Goal: Transaction & Acquisition: Download file/media

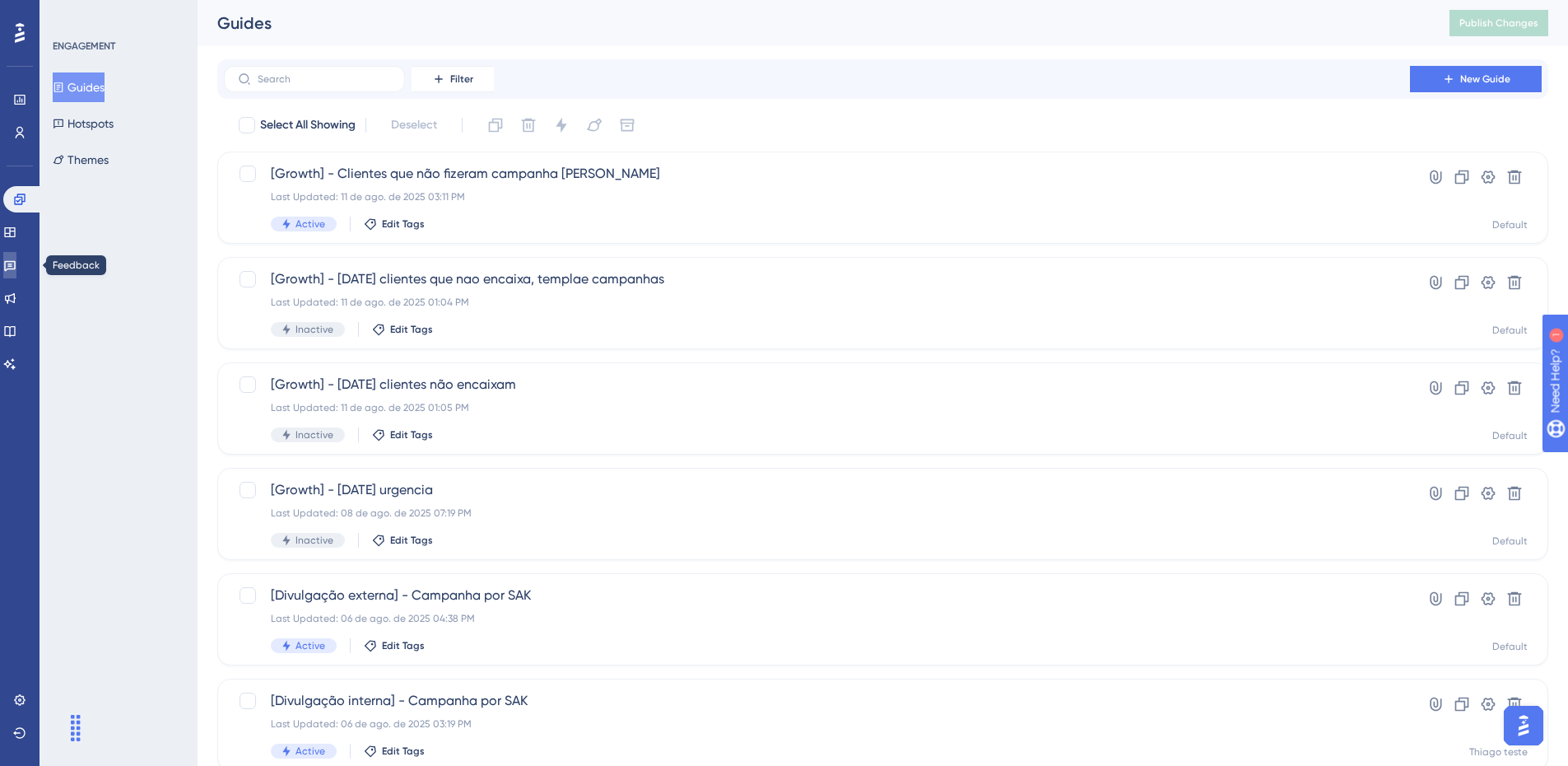
click at [17, 270] on icon at bounding box center [9, 264] width 13 height 13
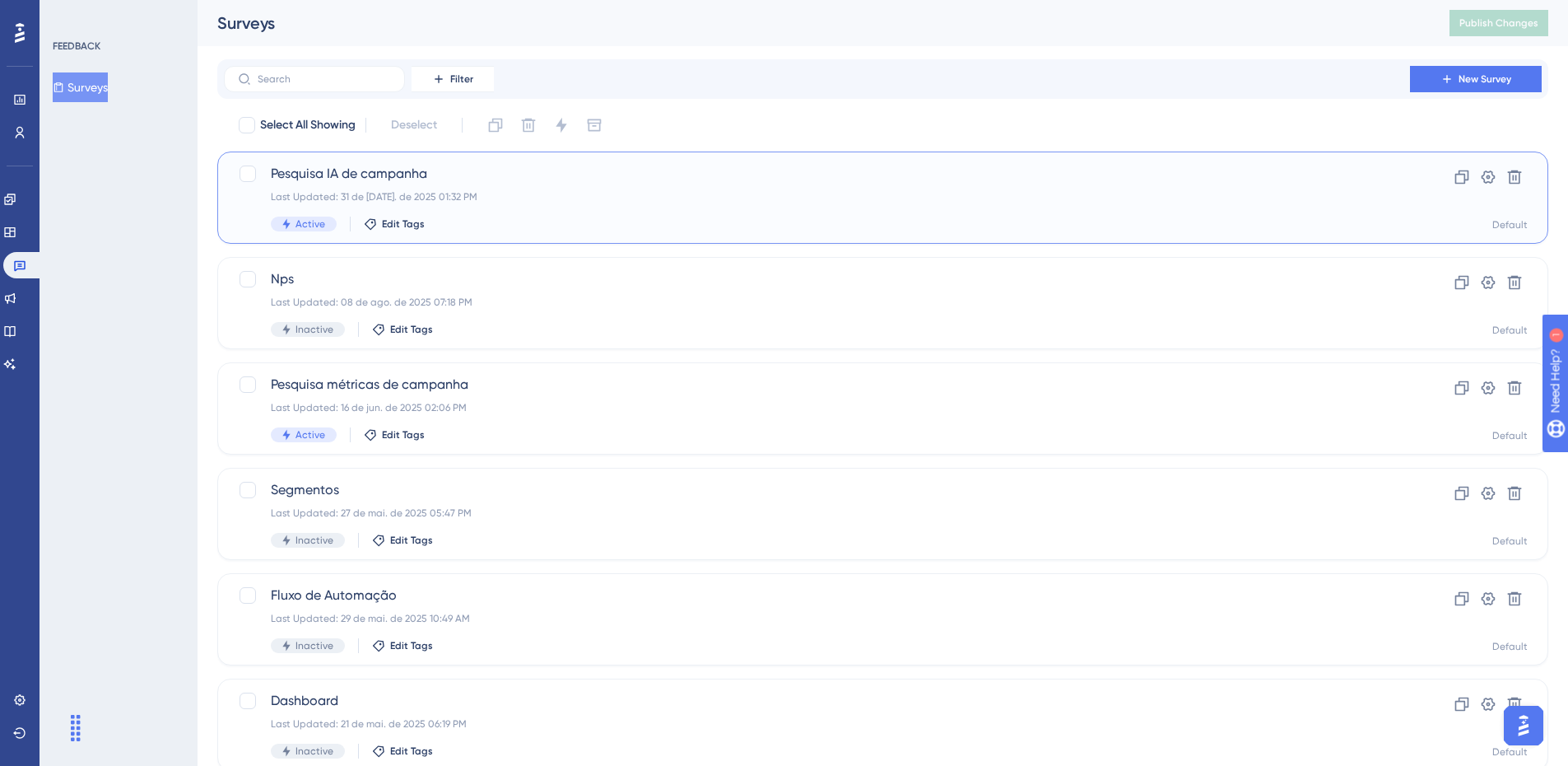
click at [410, 179] on span "Pesquisa IA de campanha" at bounding box center [817, 174] width 1092 height 20
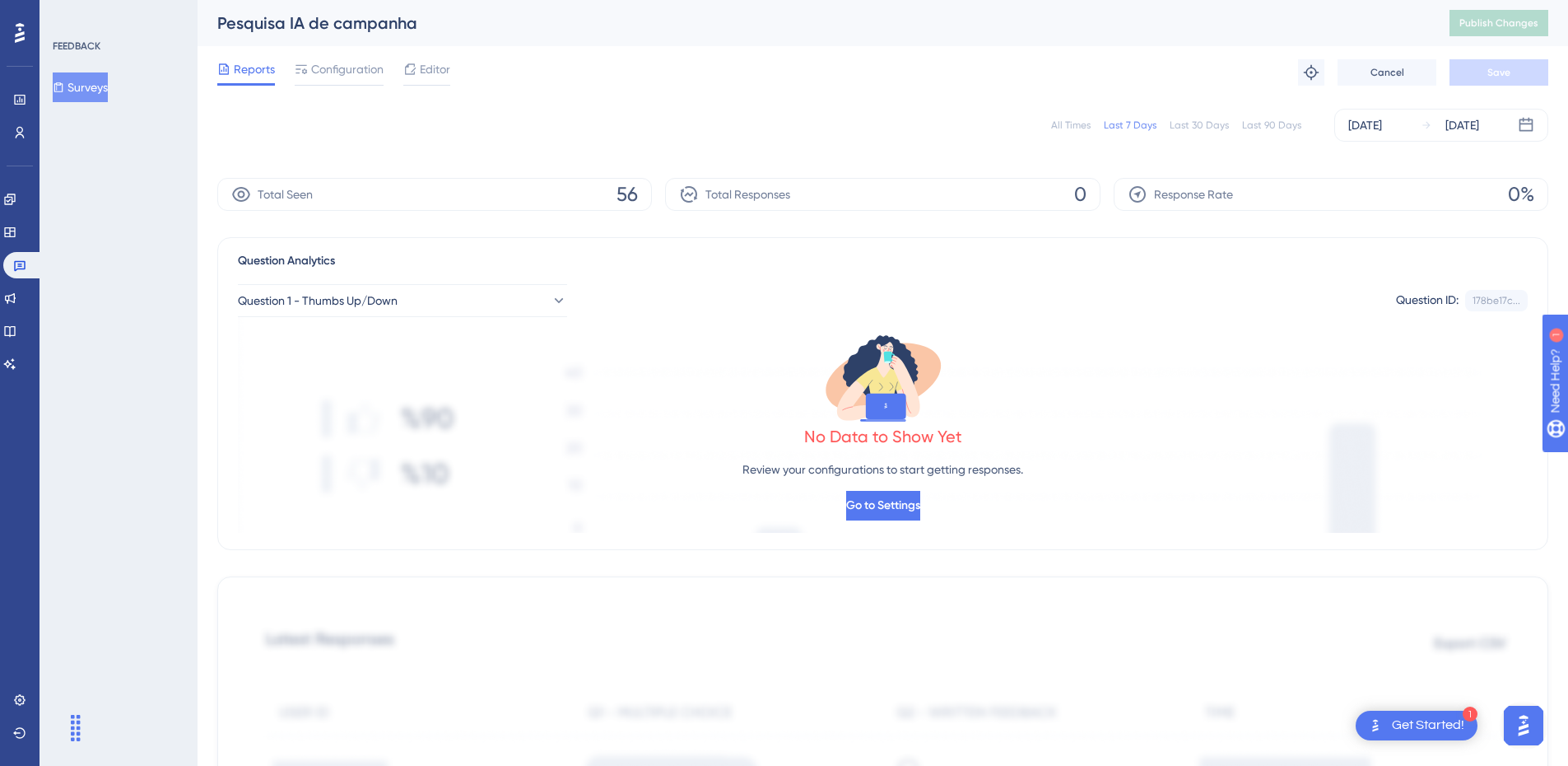
click at [92, 86] on button "Surveys" at bounding box center [81, 87] width 55 height 29
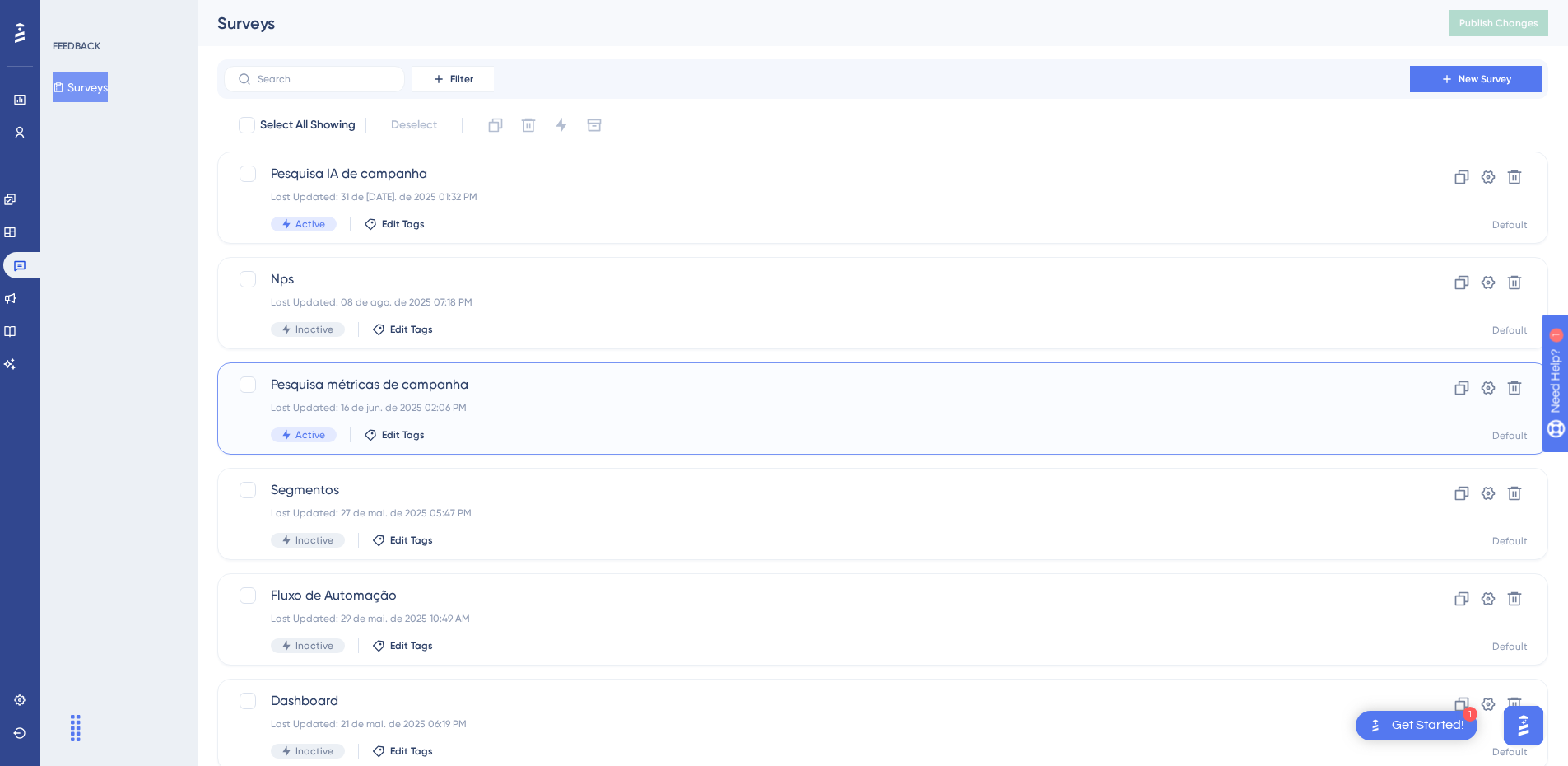
click at [541, 379] on span "Pesquisa métricas de campanha" at bounding box center [817, 384] width 1092 height 20
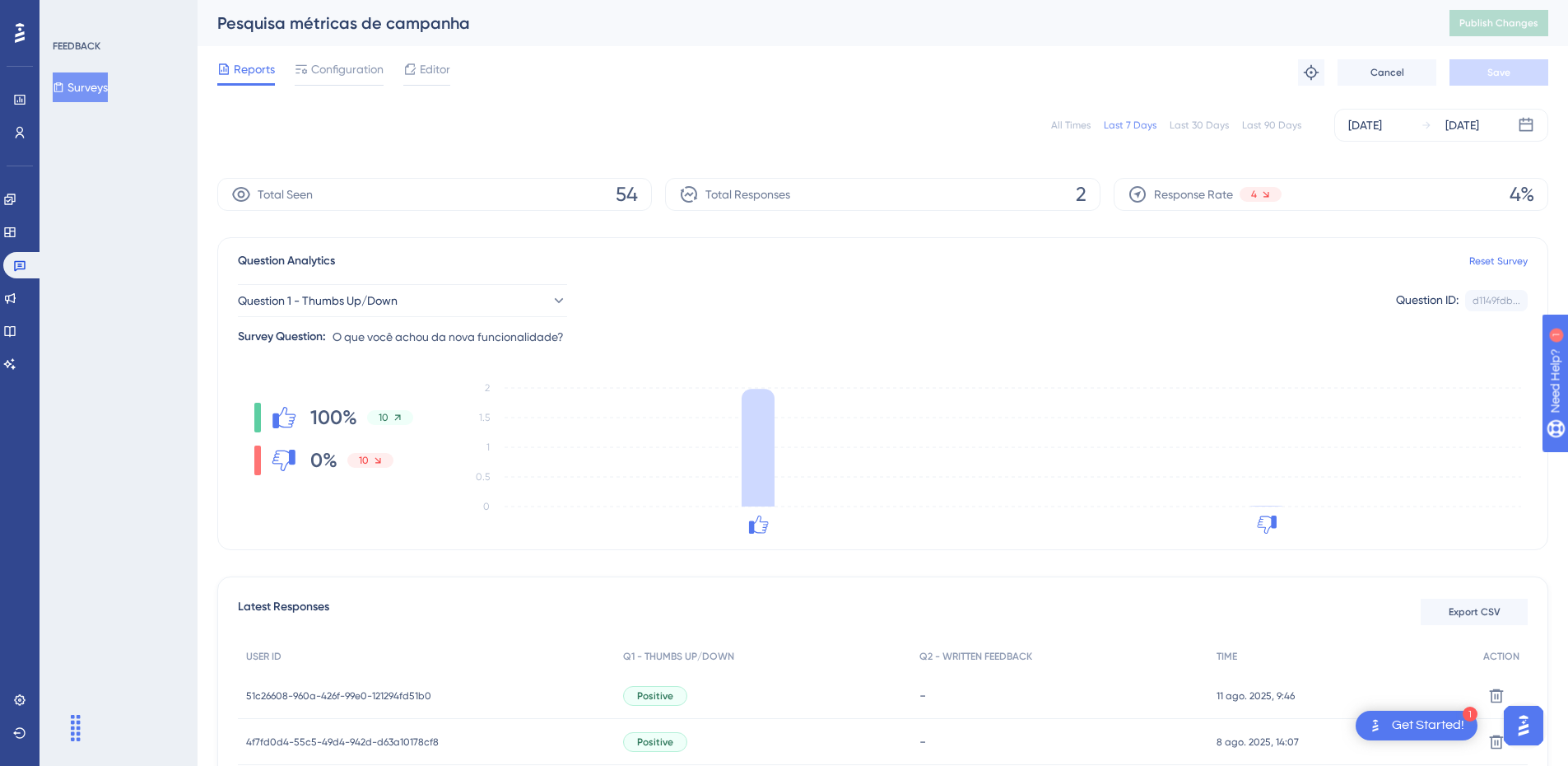
click at [83, 82] on button "Surveys" at bounding box center [81, 87] width 55 height 29
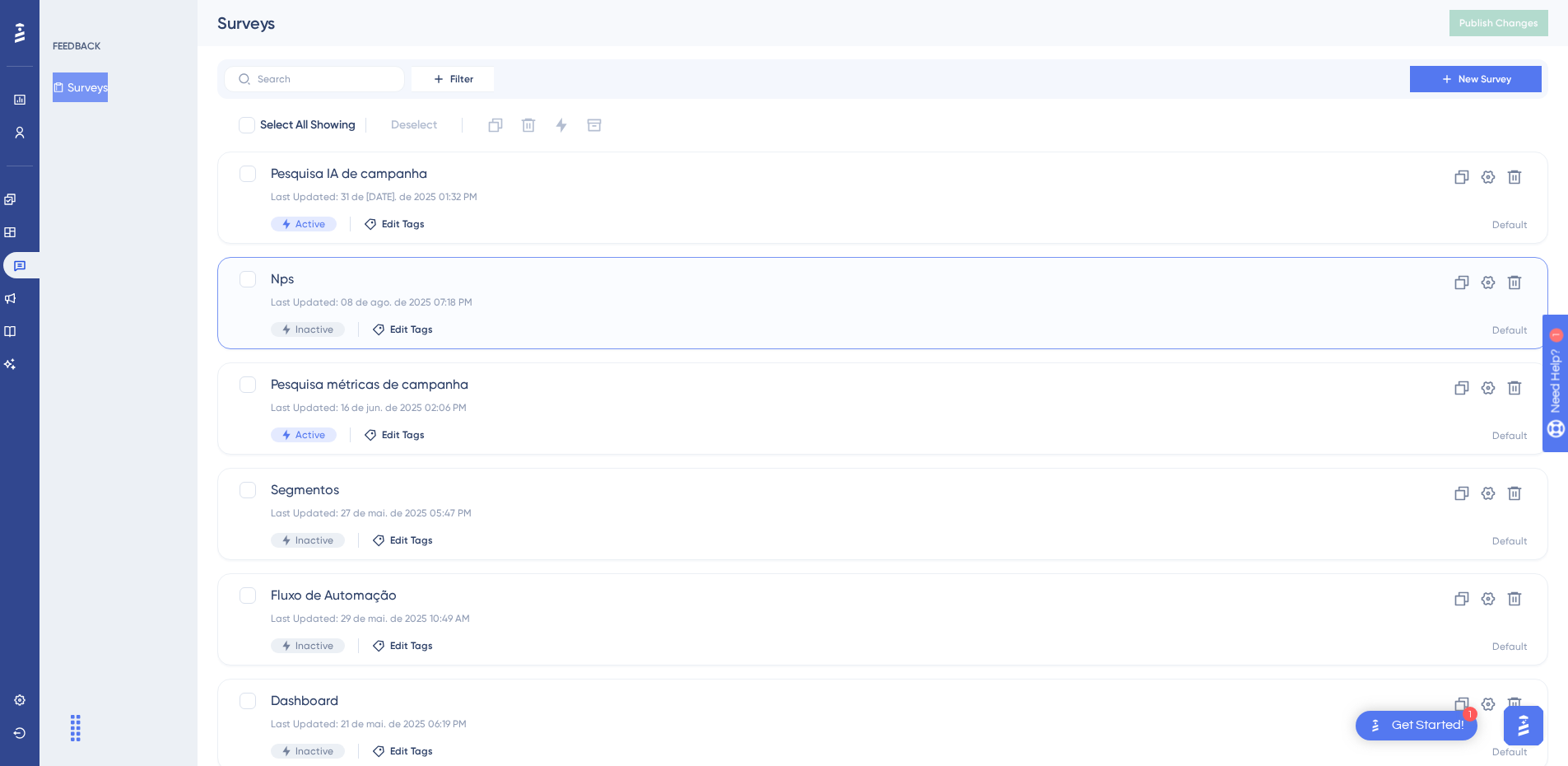
click at [445, 288] on span "Nps" at bounding box center [817, 279] width 1092 height 20
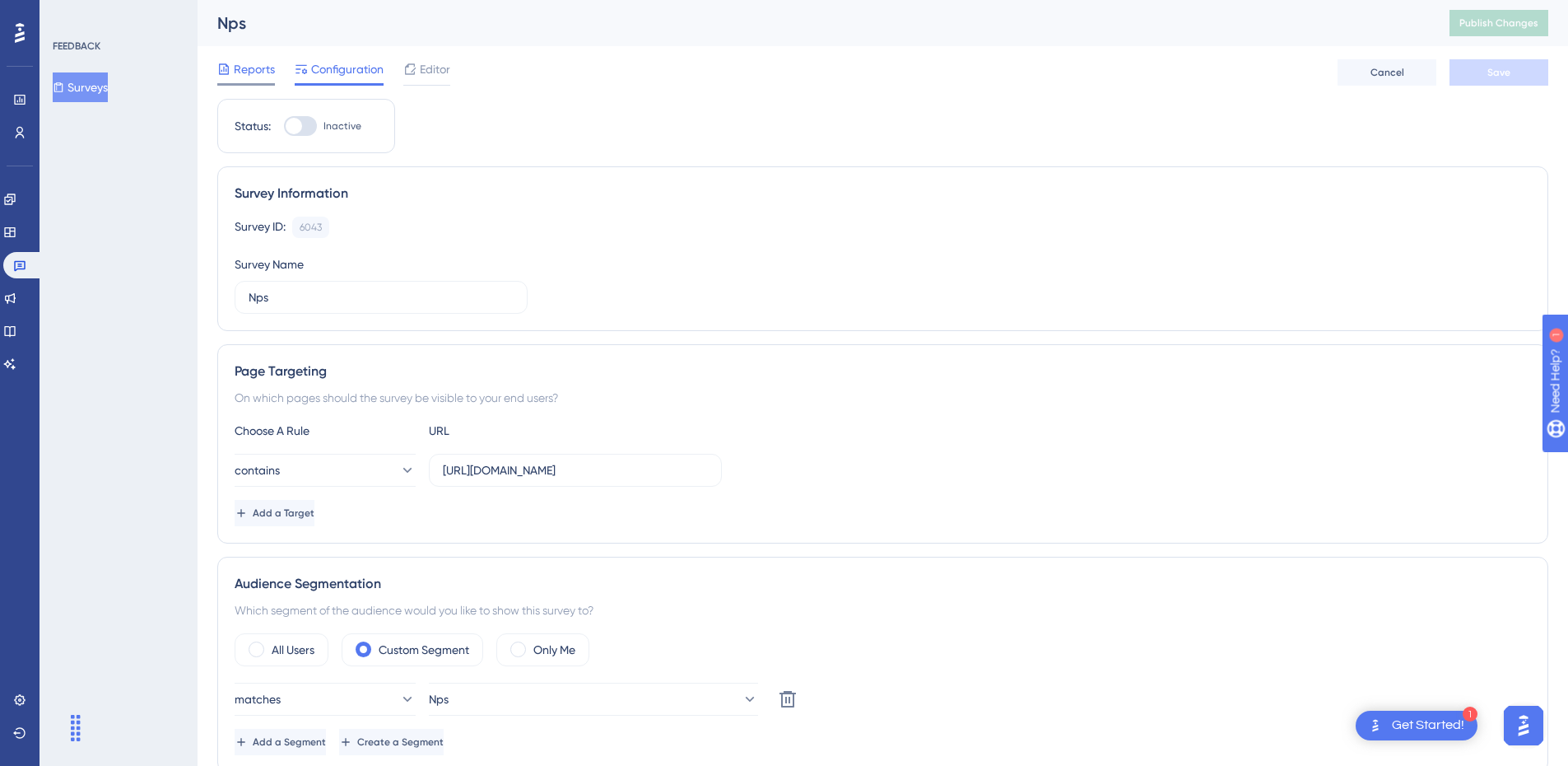
click at [241, 64] on span "Reports" at bounding box center [254, 69] width 41 height 20
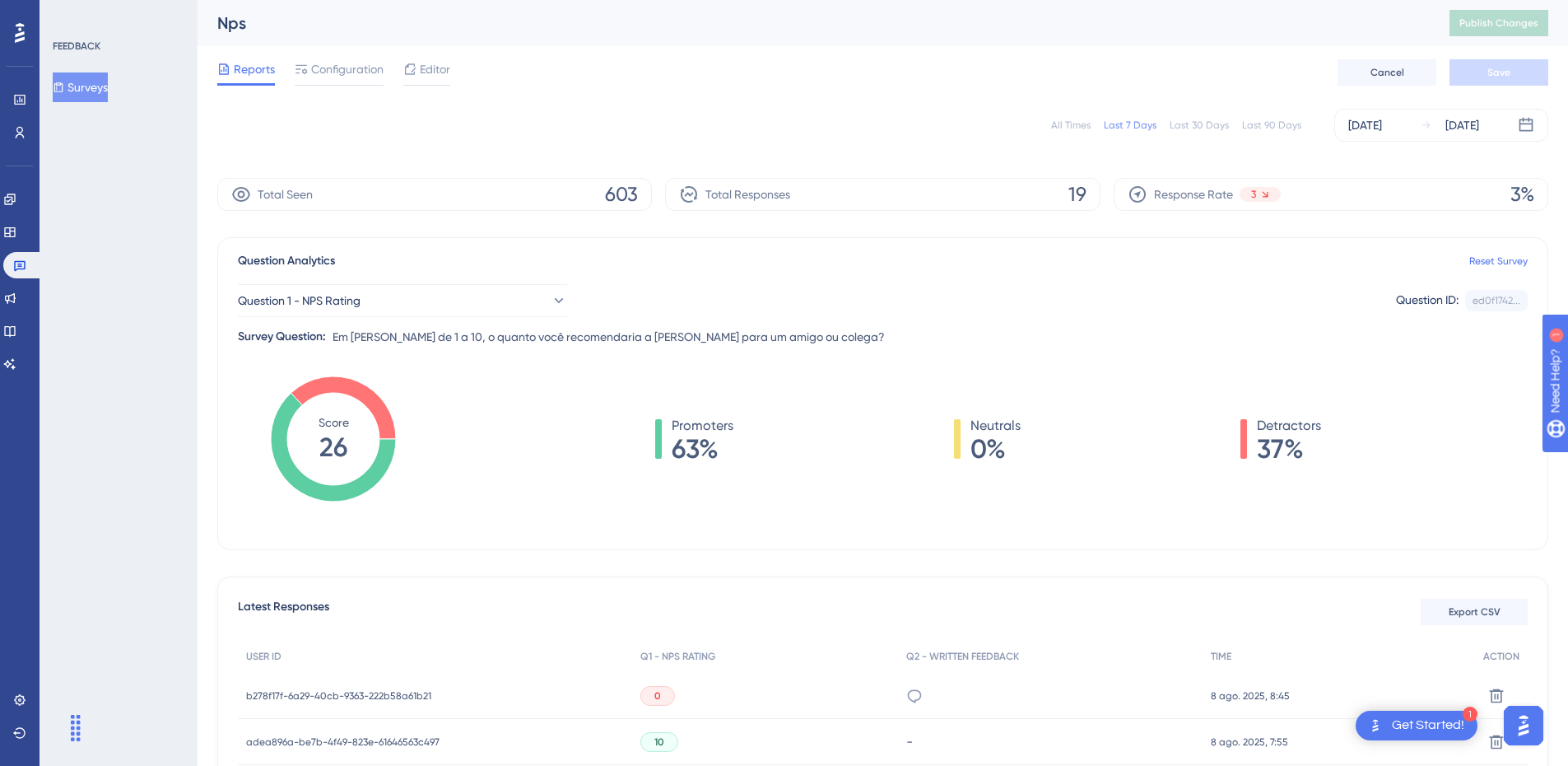
click at [1091, 131] on div "All Times" at bounding box center [1070, 125] width 39 height 13
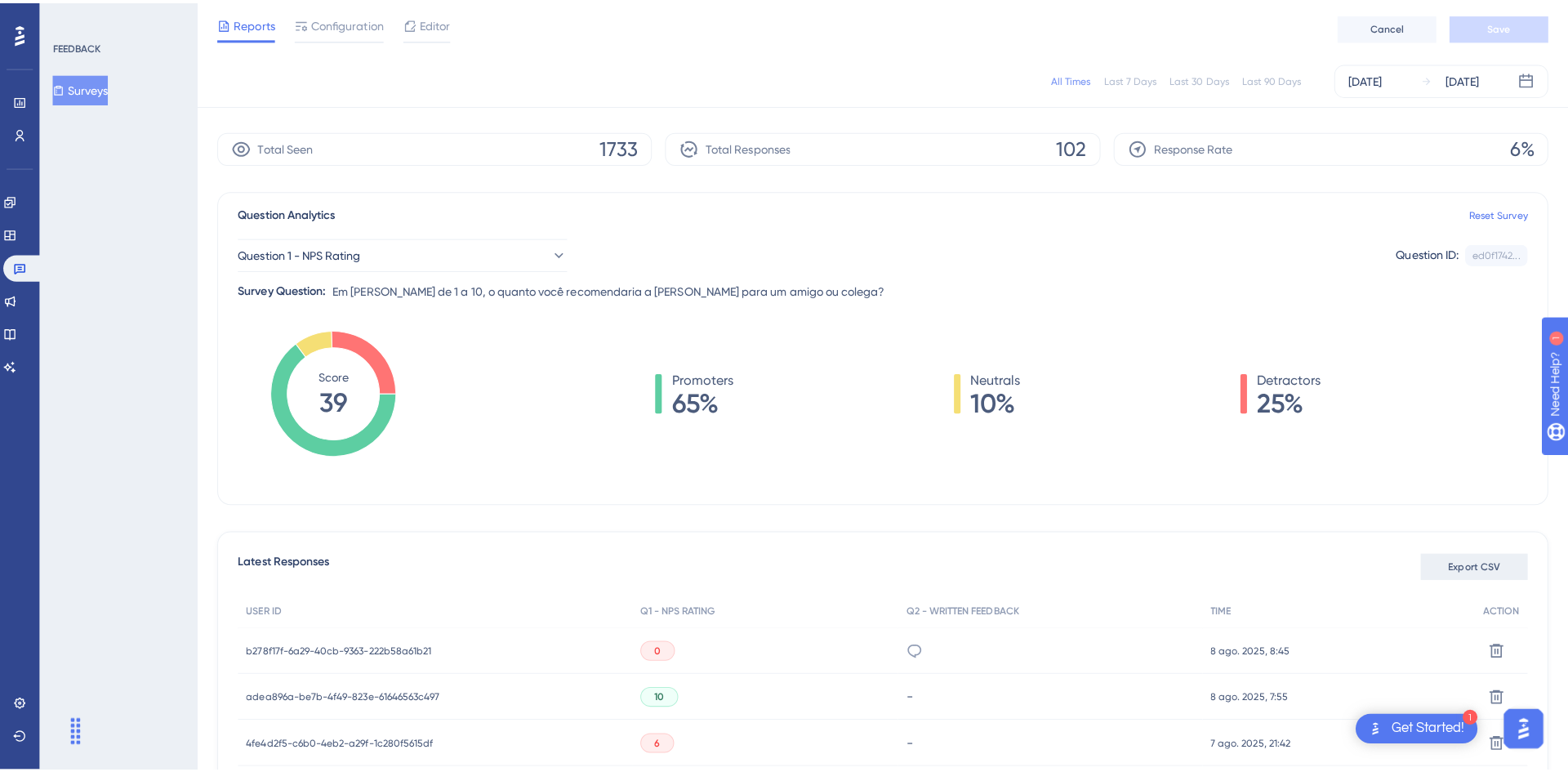
scroll to position [82, 0]
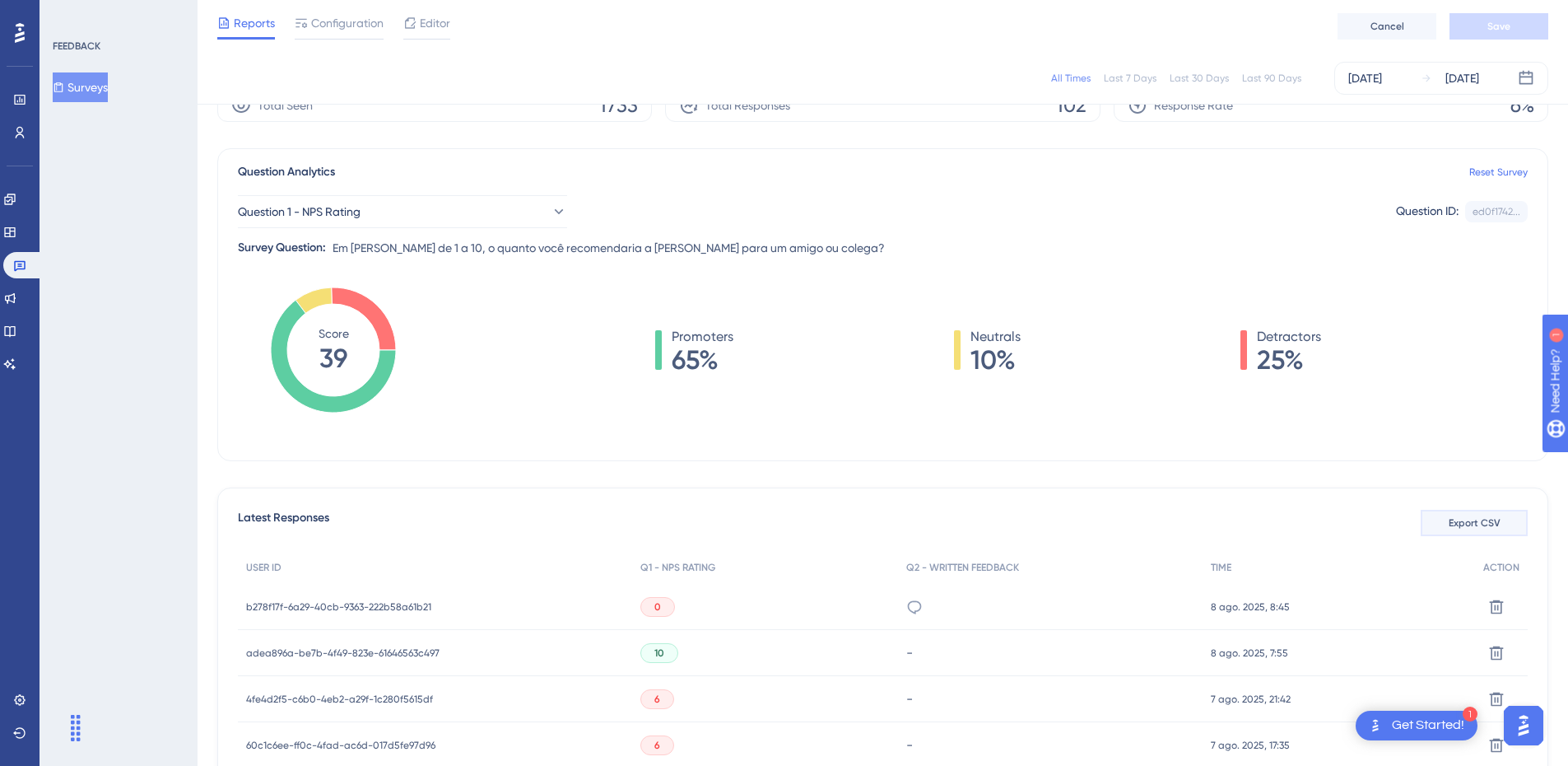
click at [1489, 526] on span "Export CSV" at bounding box center [1474, 522] width 52 height 13
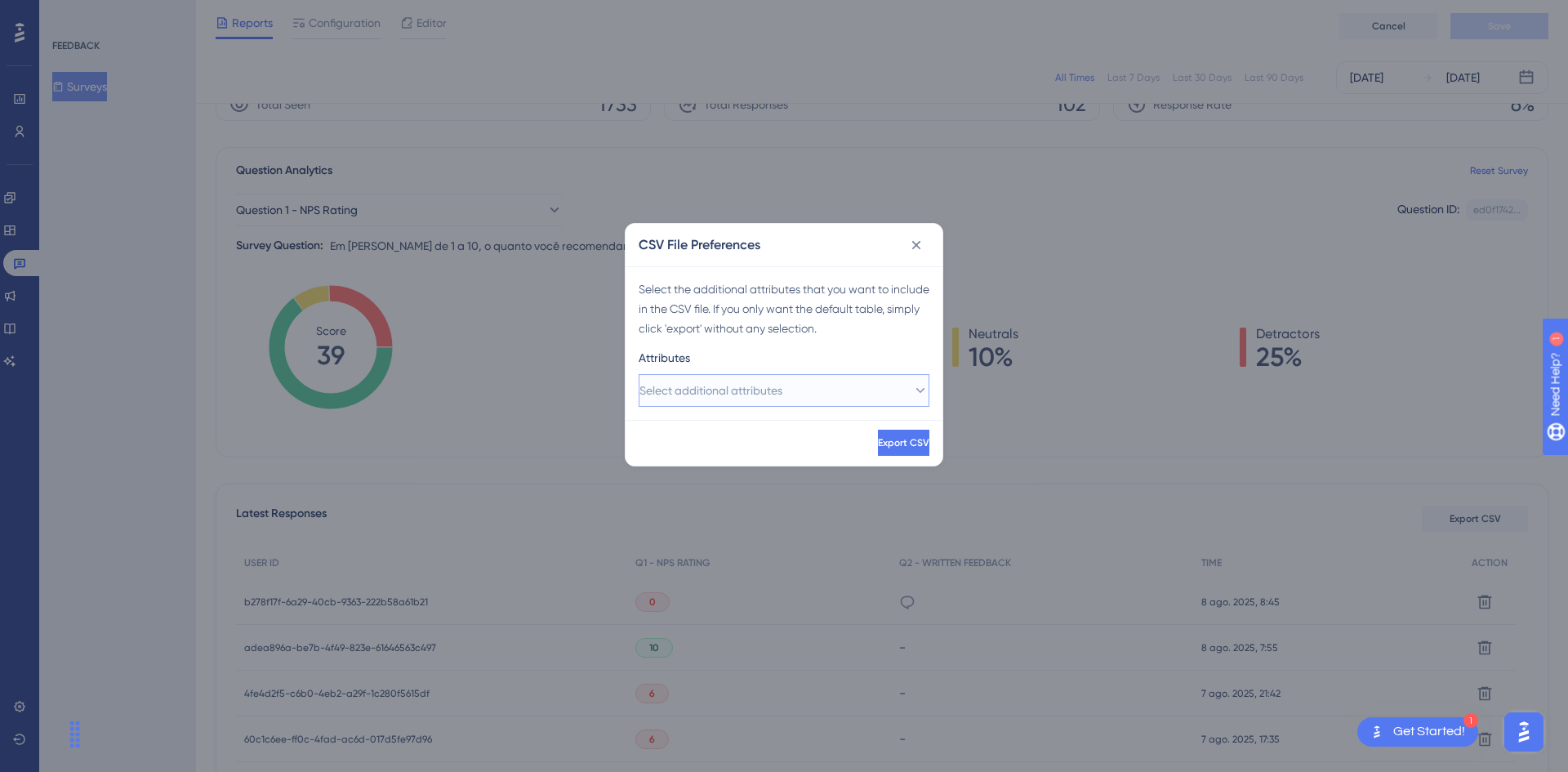
click at [837, 391] on button "Select additional attributes" at bounding box center [784, 391] width 290 height 33
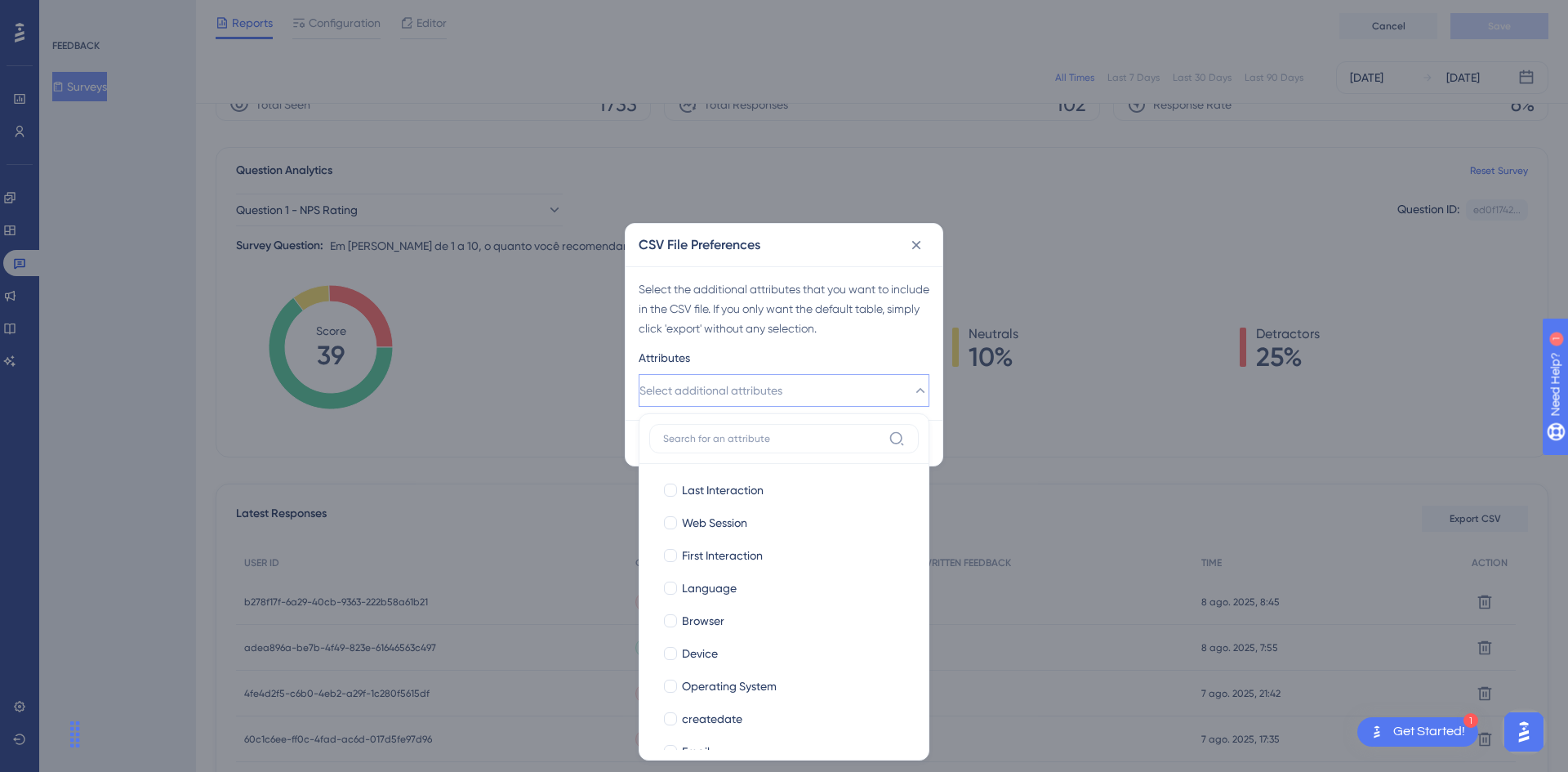
click at [768, 452] on label at bounding box center [784, 439] width 270 height 29
click at [768, 445] on input at bounding box center [773, 438] width 219 height 13
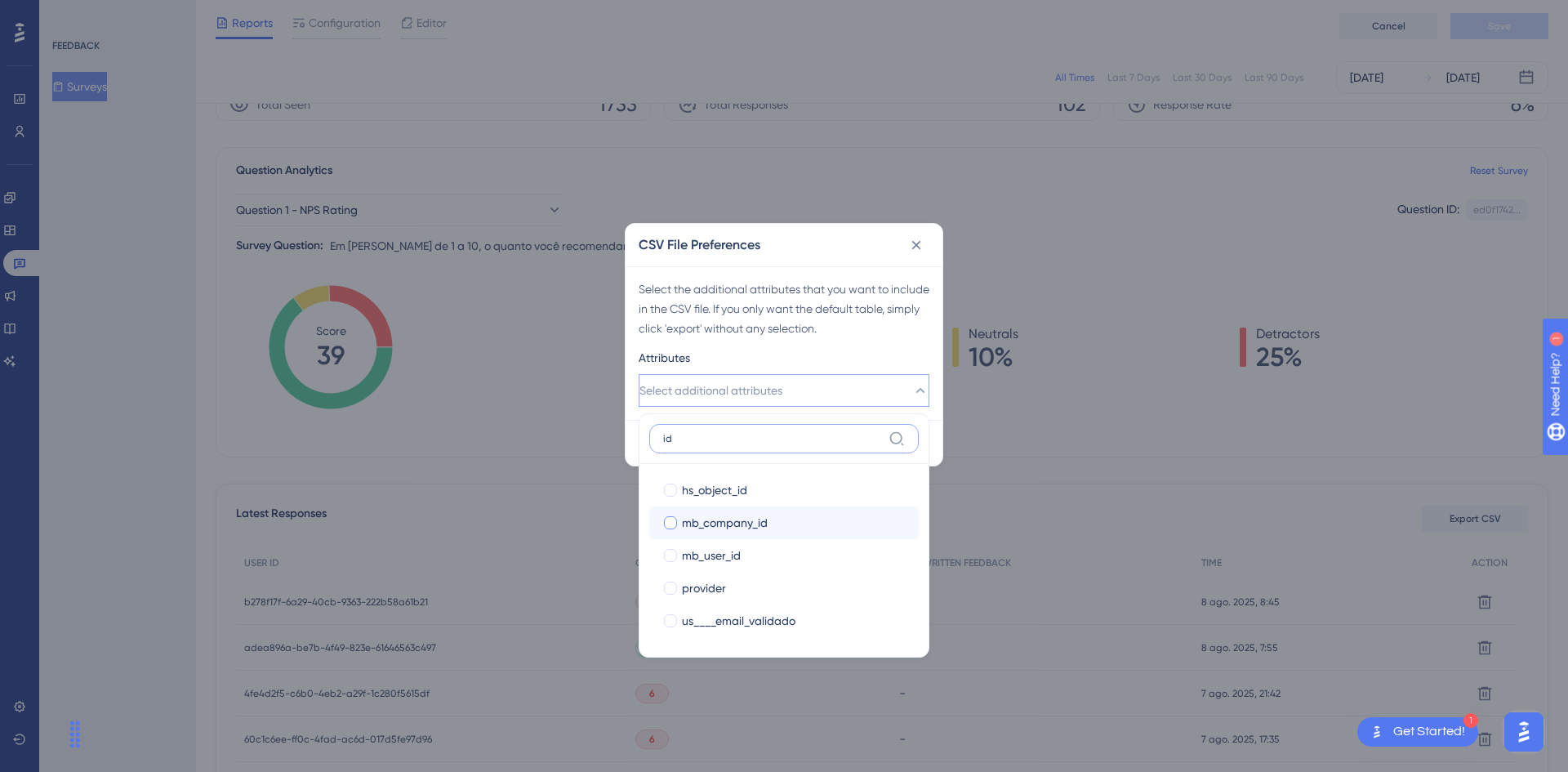
type input "id"
click at [722, 530] on span "mb_company_id" at bounding box center [725, 522] width 86 height 19
checkbox input "true"
click at [833, 402] on button "Selected Attributes (1)" at bounding box center [784, 391] width 290 height 33
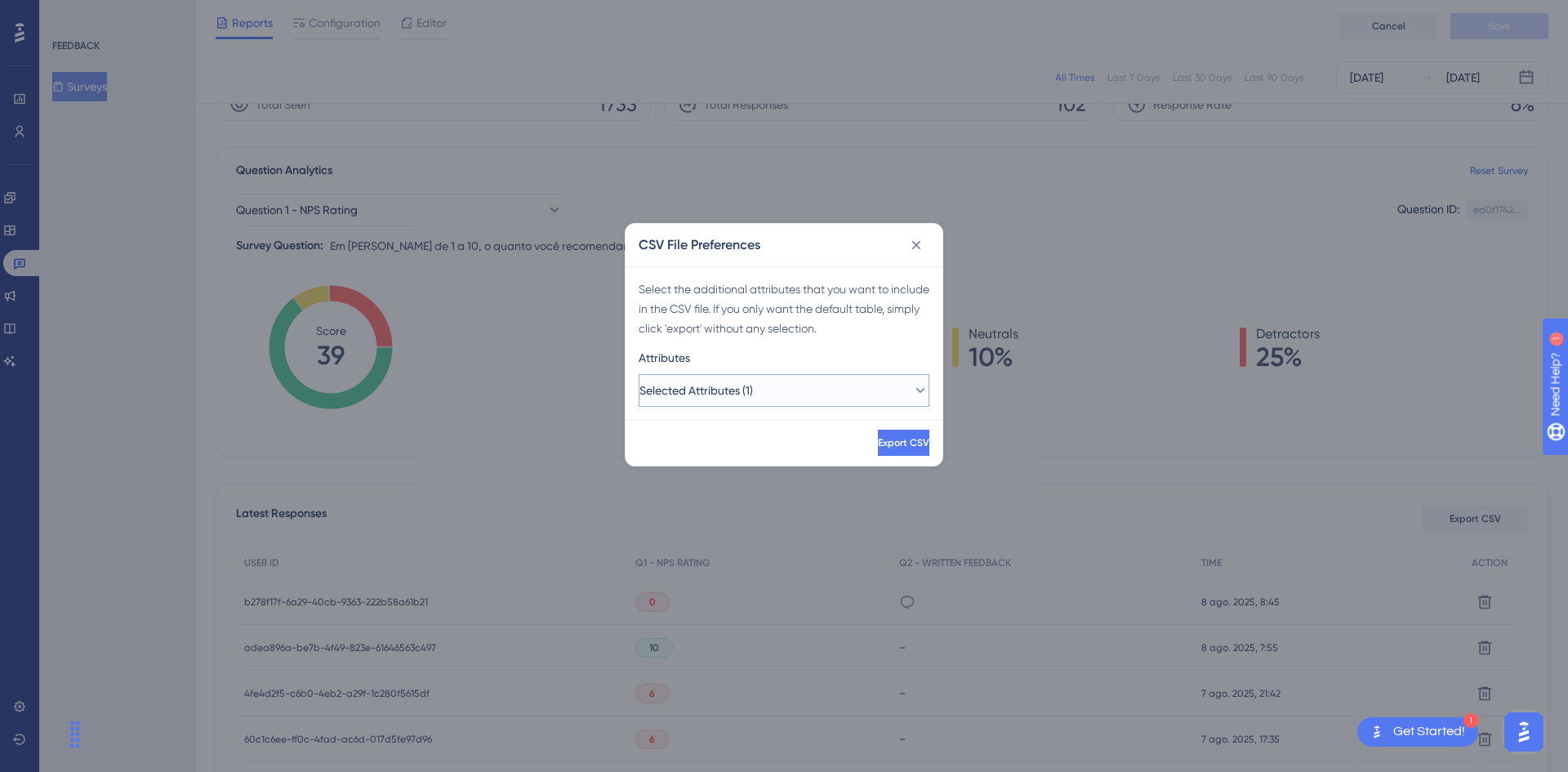
click at [833, 402] on button "Selected Attributes (1)" at bounding box center [784, 391] width 290 height 33
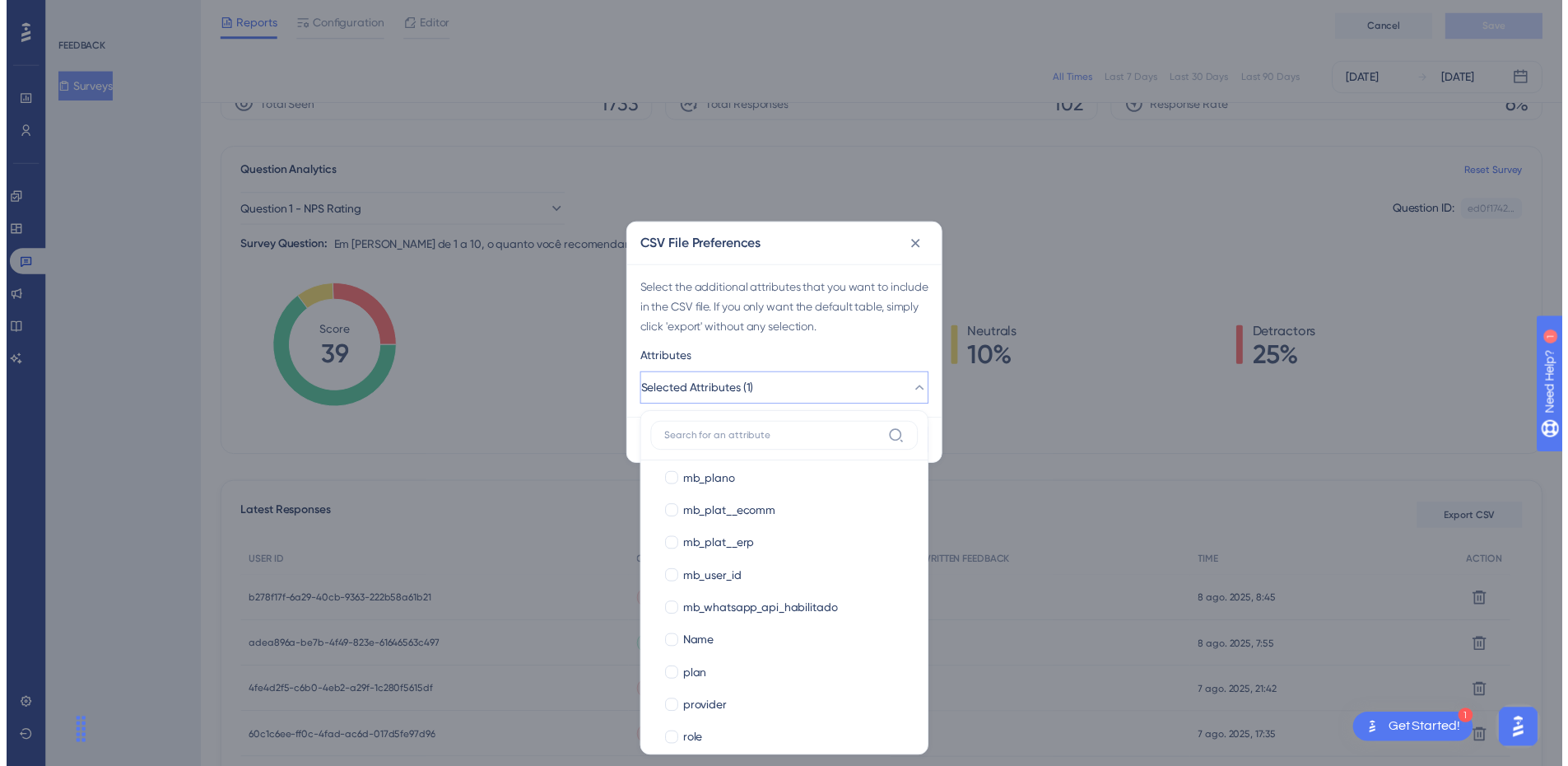
scroll to position [576, 0]
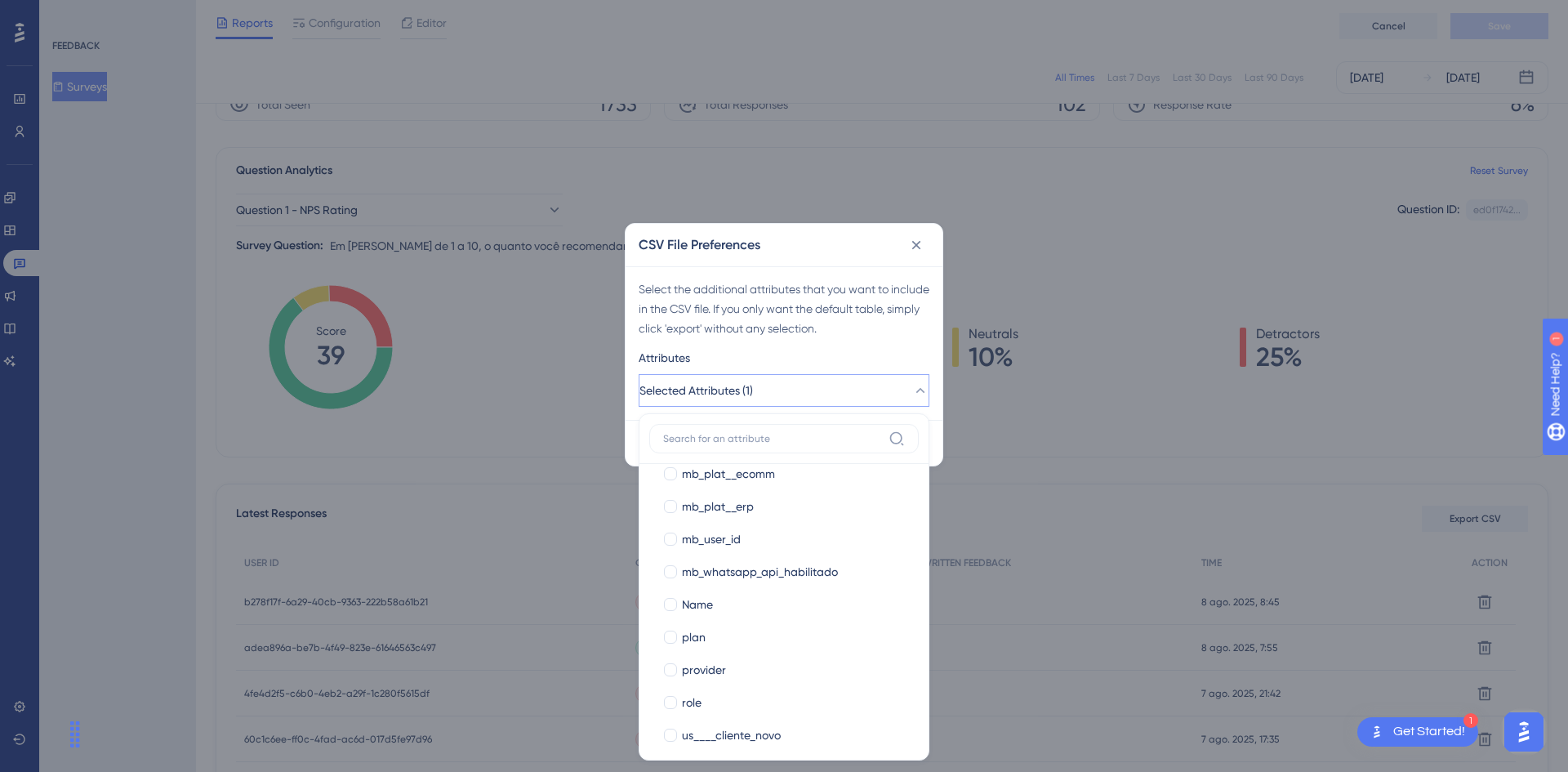
click at [842, 351] on div "Attributes" at bounding box center [784, 361] width 290 height 26
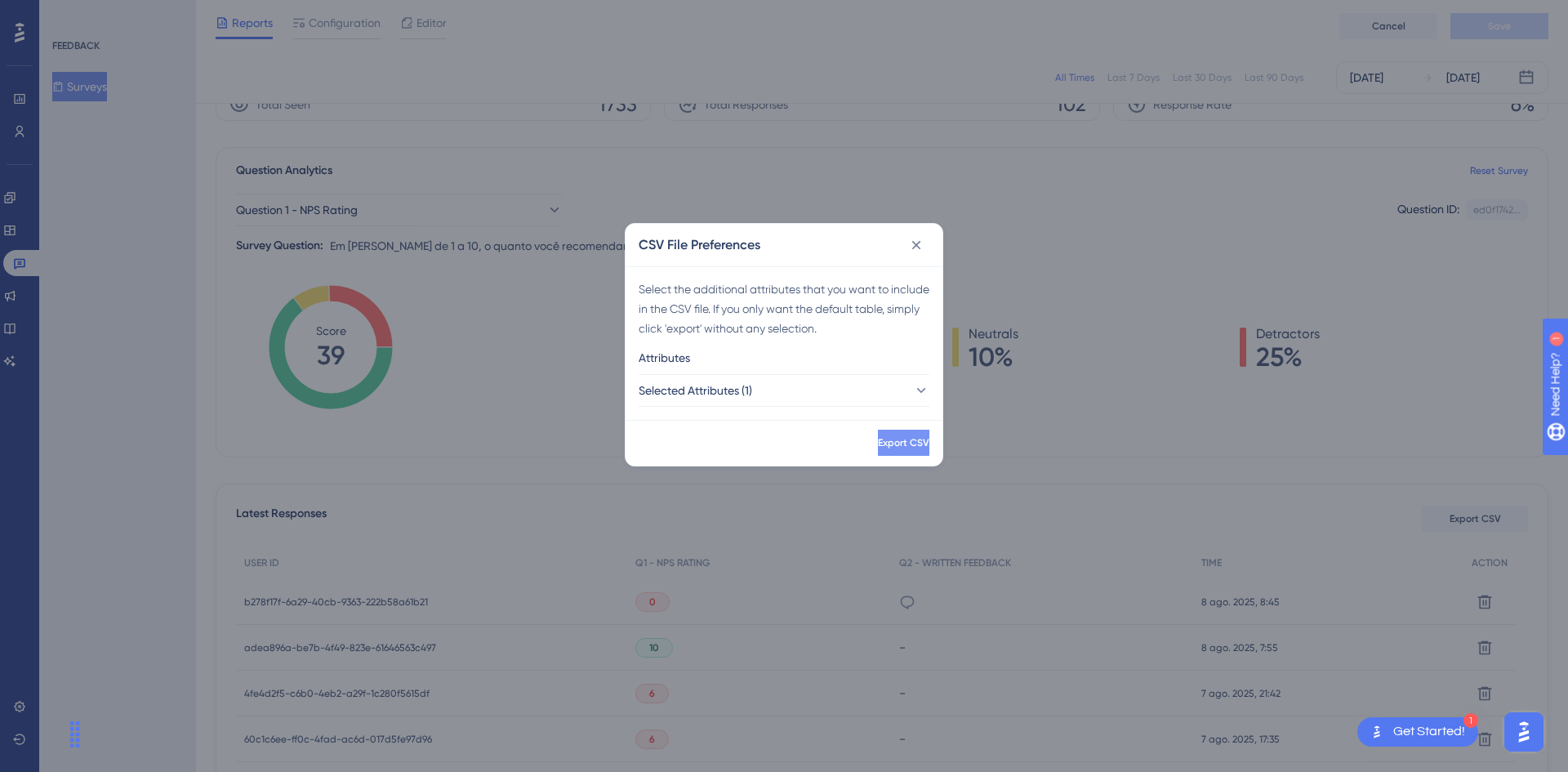
click at [886, 434] on button "Export CSV" at bounding box center [903, 443] width 52 height 26
